Goal: Information Seeking & Learning: Learn about a topic

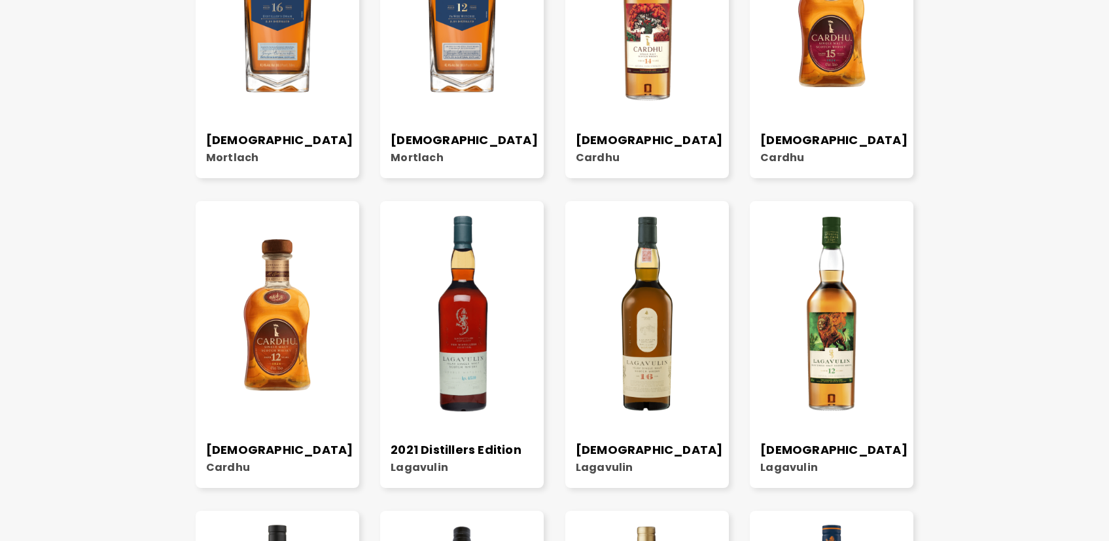
scroll to position [918, 0]
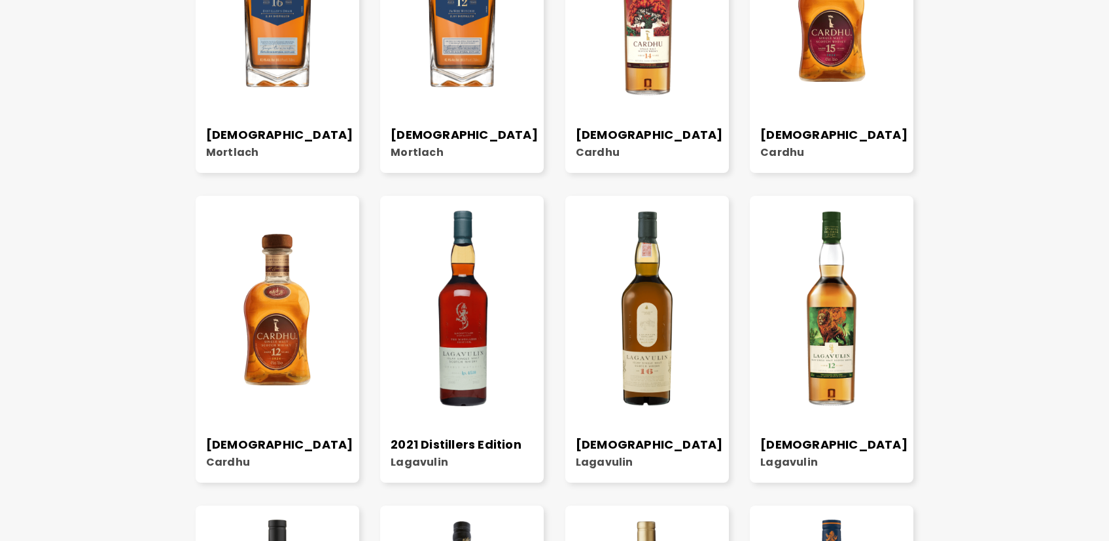
click at [642, 302] on img at bounding box center [648, 308] width 164 height 205
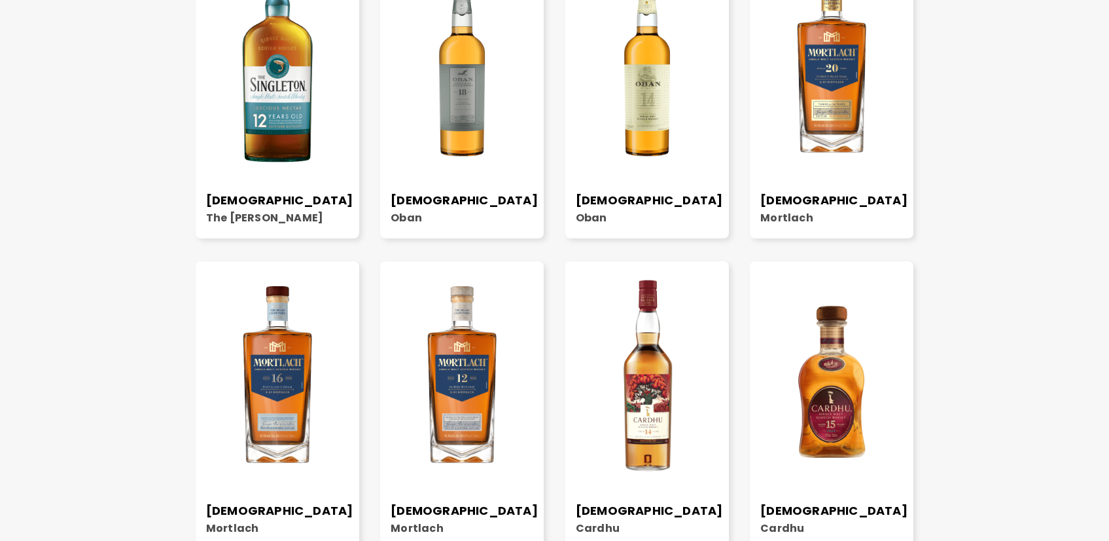
scroll to position [419, 0]
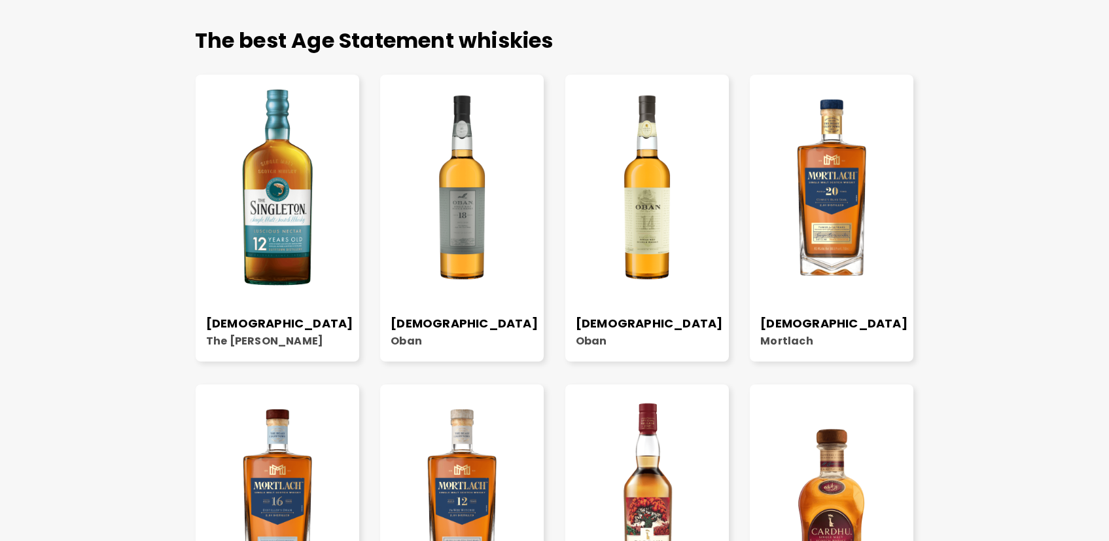
click at [270, 222] on img at bounding box center [278, 187] width 164 height 205
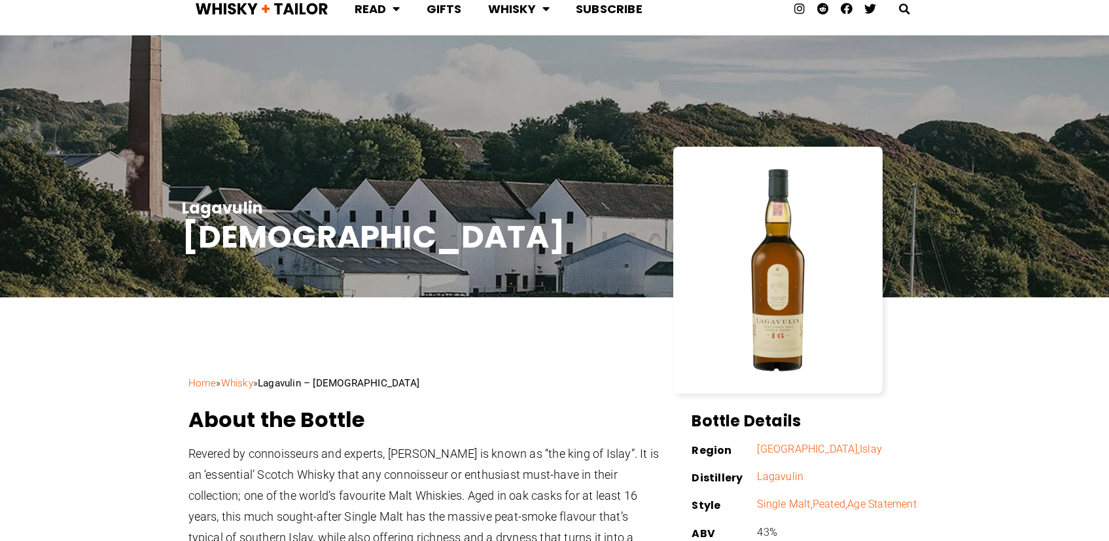
scroll to position [108, 0]
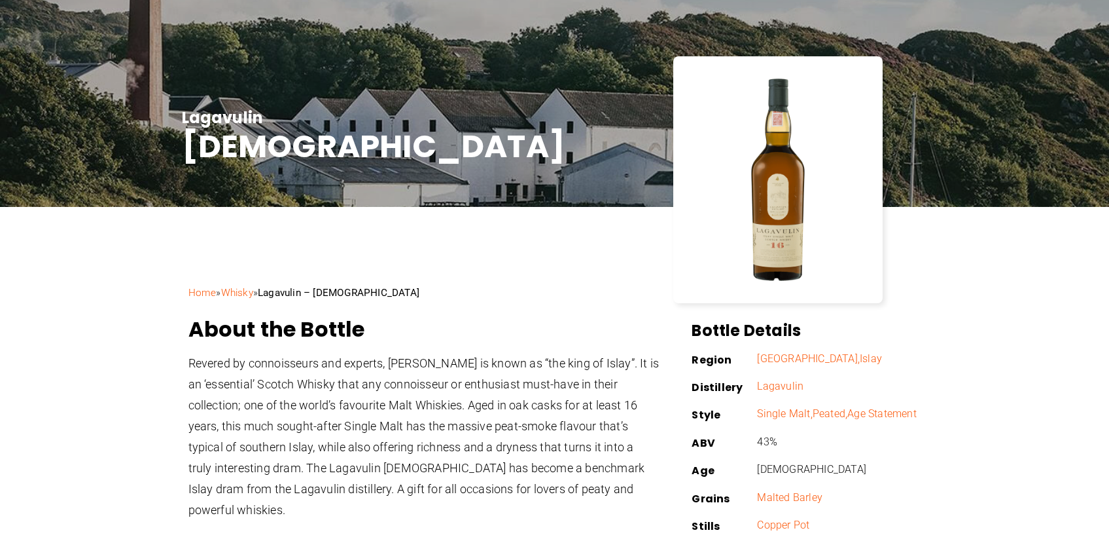
click at [779, 237] on img at bounding box center [778, 179] width 170 height 213
click at [789, 388] on link "Lagavulin" at bounding box center [780, 386] width 46 height 12
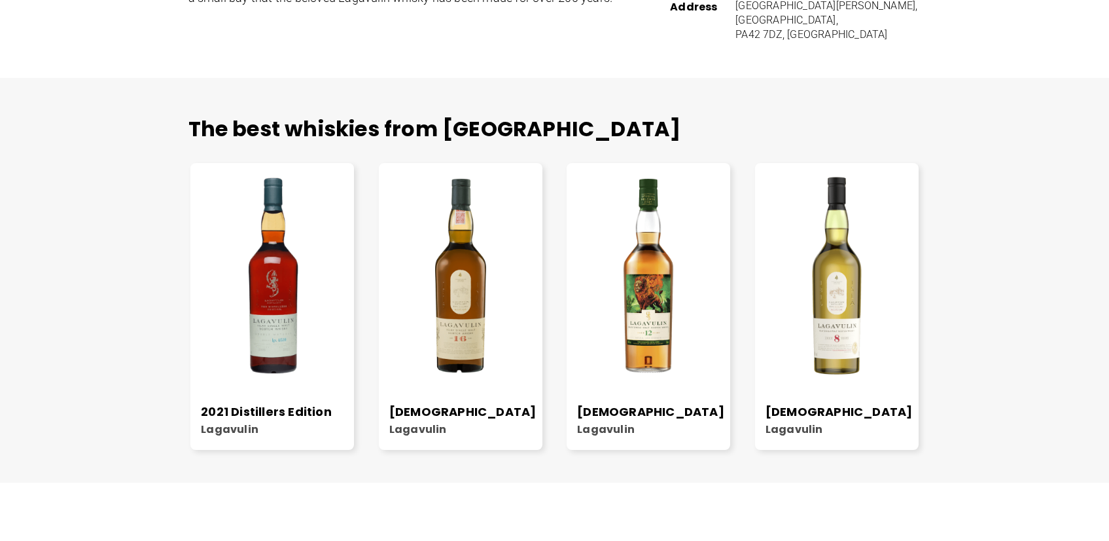
scroll to position [603, 0]
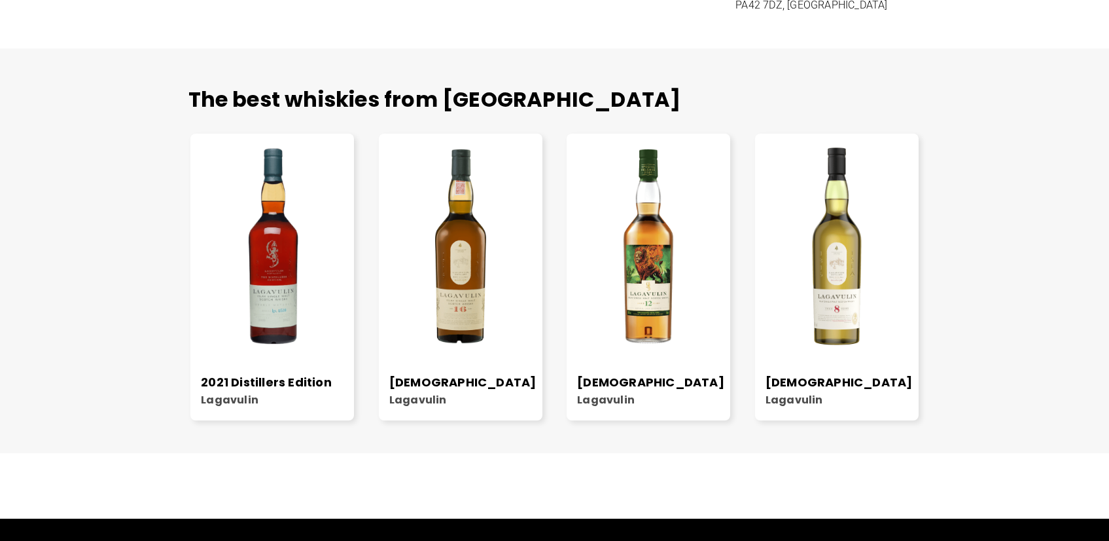
click at [638, 278] on img at bounding box center [649, 246] width 164 height 205
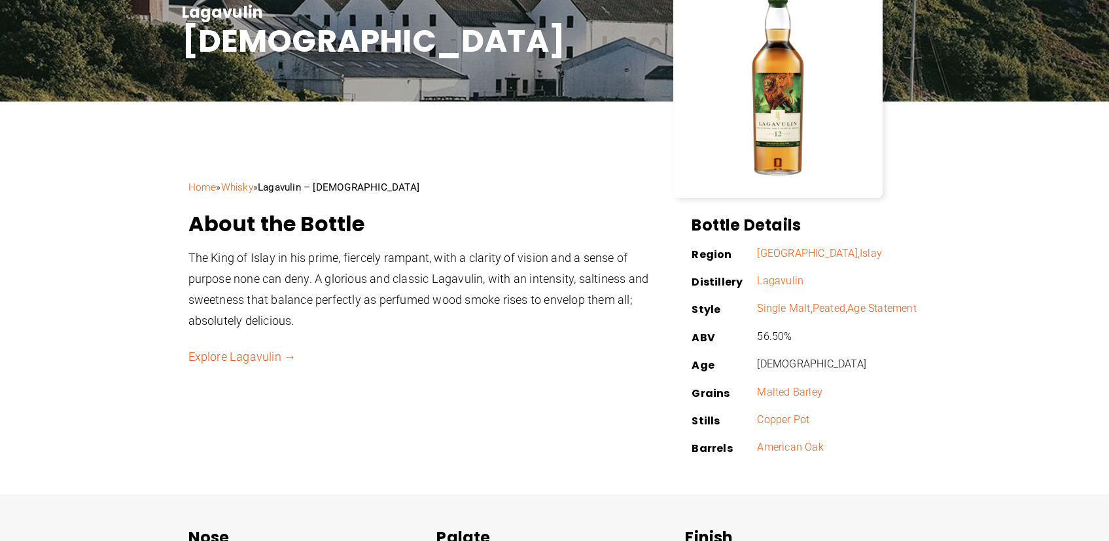
scroll to position [83, 0]
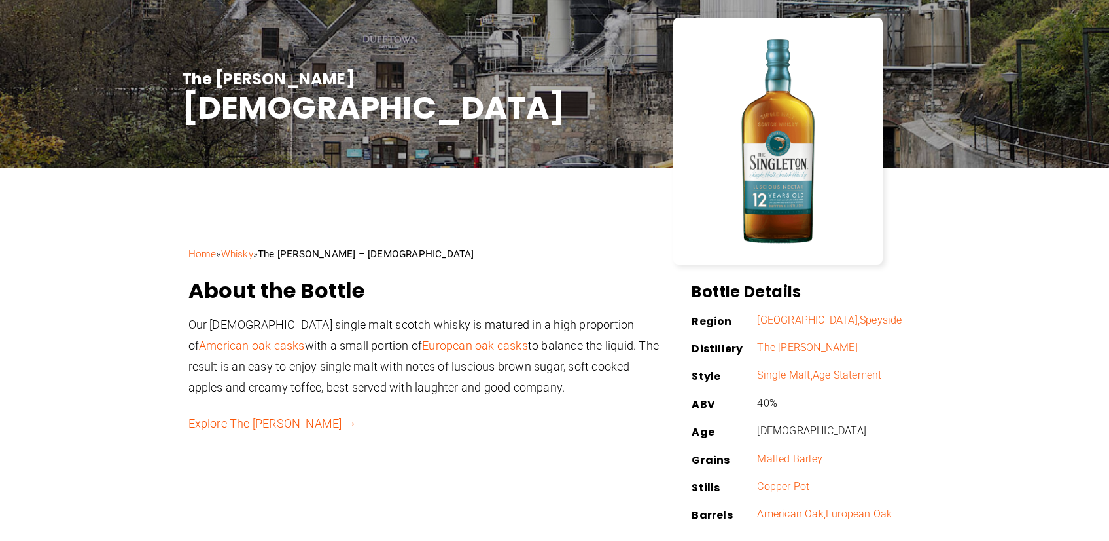
scroll to position [147, 0]
click at [803, 347] on link "The [PERSON_NAME]" at bounding box center [807, 347] width 100 height 12
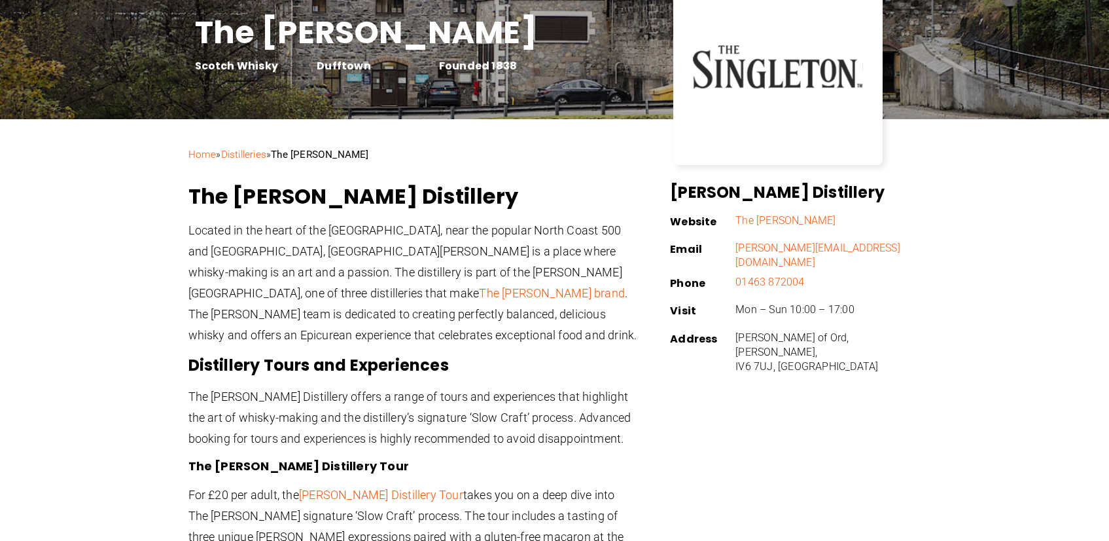
scroll to position [249, 0]
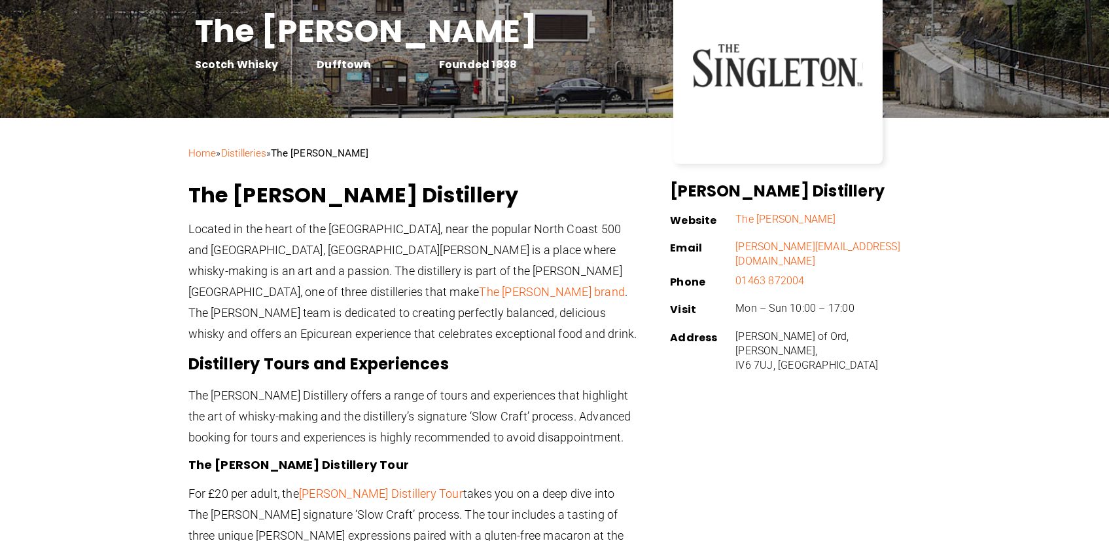
click at [780, 215] on link "The [PERSON_NAME]" at bounding box center [786, 219] width 100 height 12
